Goal: Task Accomplishment & Management: Use online tool/utility

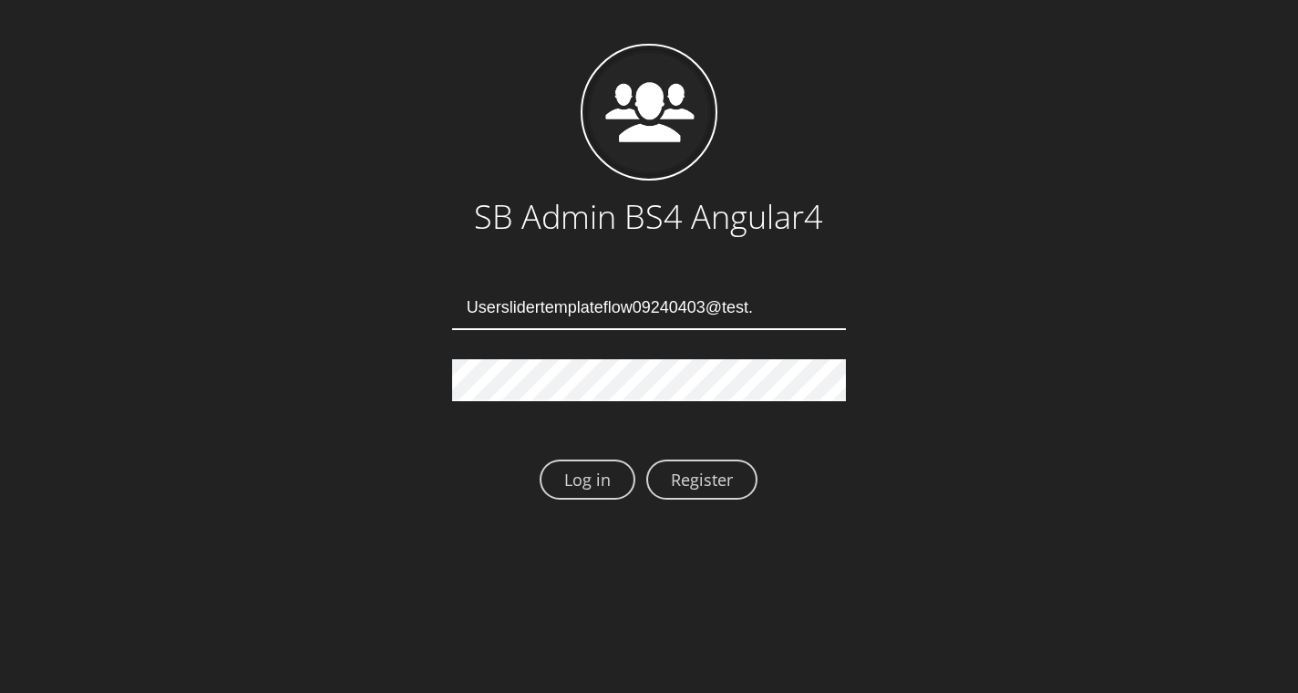
type input "Userslidertemplateflow09240403@test.qa"
type input "[EMAIL_ADDRESS][DOMAIN_NAME]"
